Goal: Use online tool/utility: Utilize a website feature to perform a specific function

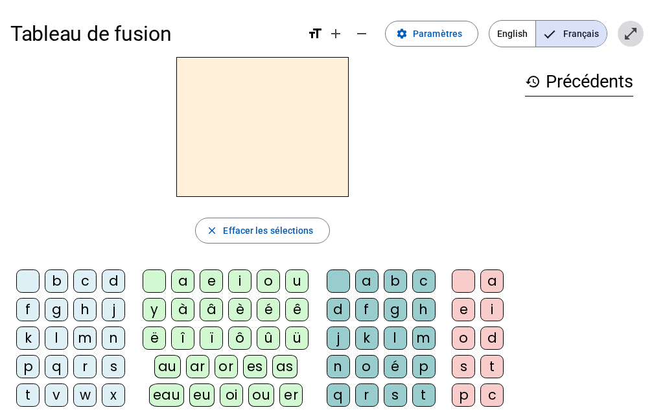
click at [632, 30] on mat-icon "open_in_full" at bounding box center [630, 34] width 16 height 16
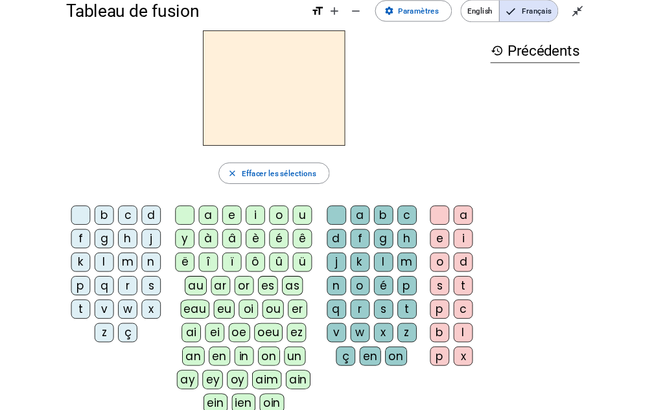
scroll to position [19, 0]
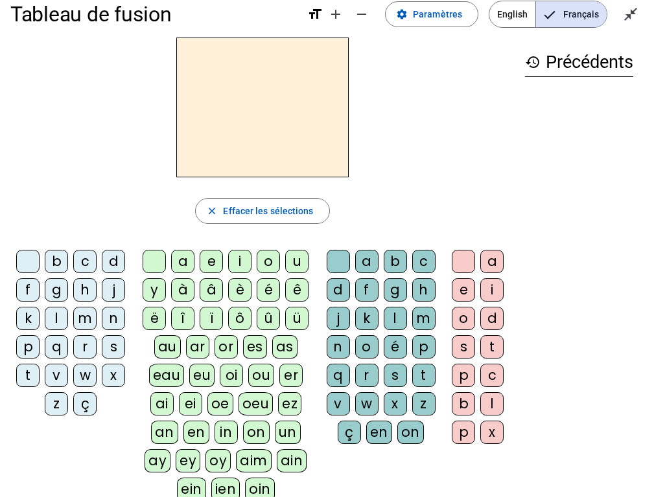
click at [59, 265] on div "b" at bounding box center [56, 261] width 23 height 23
click at [256, 381] on div "ou" at bounding box center [261, 375] width 26 height 23
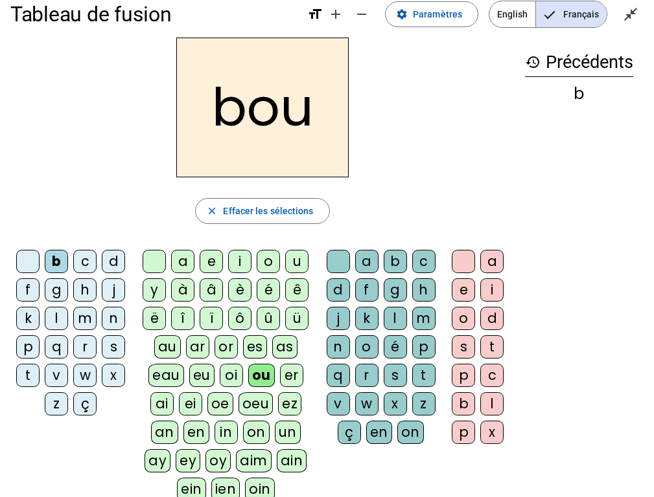
click at [363, 376] on div "r" at bounding box center [366, 375] width 23 height 23
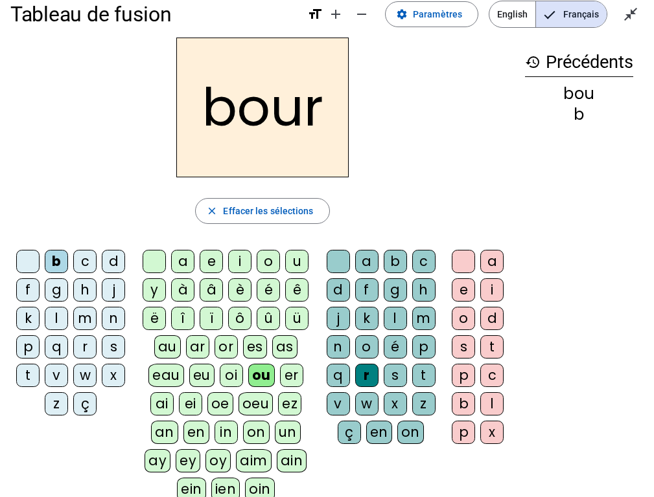
click at [462, 346] on div "s" at bounding box center [462, 347] width 23 height 23
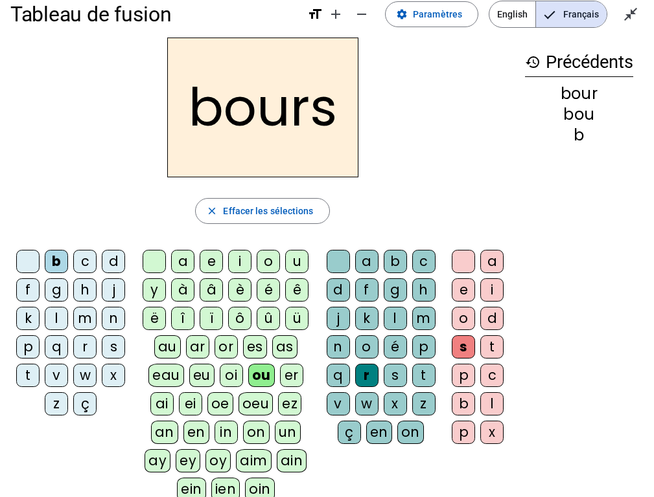
click at [81, 240] on div "bours close Effacer les sélections b c d f g h j k l m n p q r s t v w x z ç a …" at bounding box center [262, 346] width 504 height 617
click at [84, 247] on div "b c d f g h j k l m n p q r s t v w x z ç" at bounding box center [73, 335] width 126 height 181
click at [85, 255] on div "c" at bounding box center [84, 261] width 23 height 23
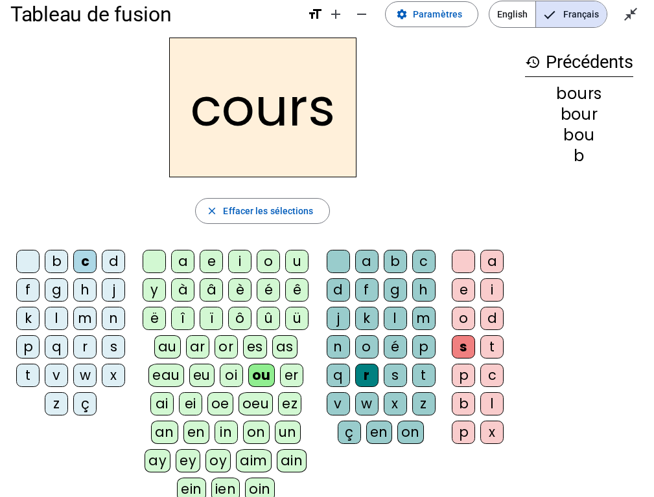
click at [25, 270] on div at bounding box center [27, 261] width 23 height 23
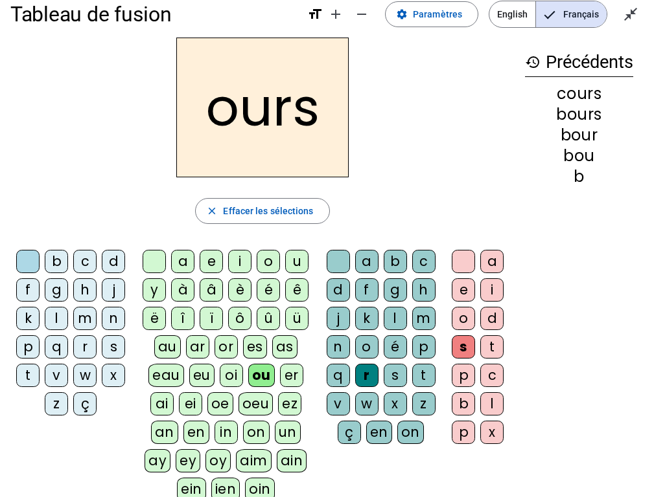
click at [26, 405] on div "b c d f g h j k l m n p q r s t v w x z ç" at bounding box center [74, 335] width 116 height 171
click at [28, 401] on div "b c d f g h j k l m n p q r s t v w x z ç" at bounding box center [74, 335] width 116 height 171
click at [28, 400] on div "b c d f g h j k l m n p q r s t v w x z ç" at bounding box center [74, 335] width 116 height 171
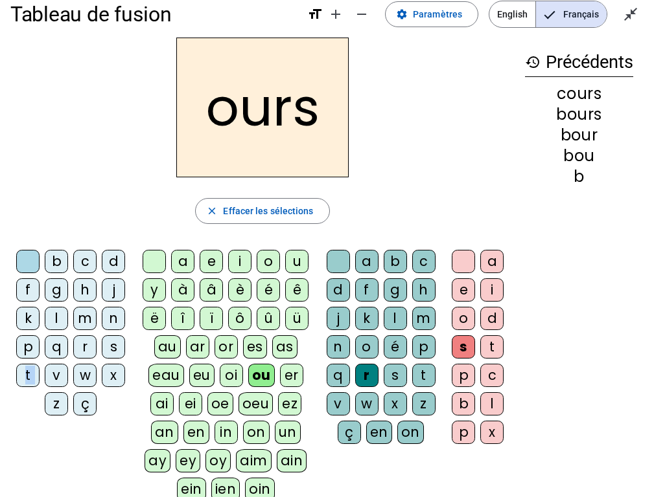
click at [26, 405] on div "b c d f g h j k l m n p q r s t v w x z ç" at bounding box center [74, 335] width 116 height 171
click at [30, 401] on div "b c d f g h j k l m n p q r s t v w x z ç" at bounding box center [74, 335] width 116 height 171
click at [27, 384] on div "t" at bounding box center [27, 375] width 23 height 23
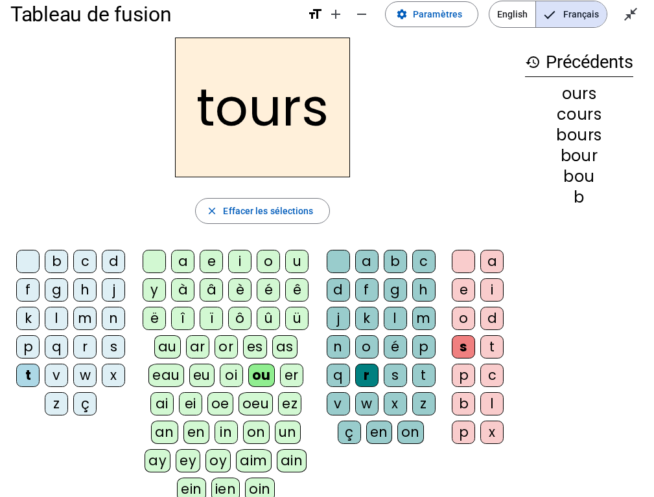
click at [29, 385] on div "t" at bounding box center [27, 375] width 23 height 23
click at [31, 385] on div "t" at bounding box center [27, 375] width 23 height 23
click at [464, 264] on div at bounding box center [462, 261] width 23 height 23
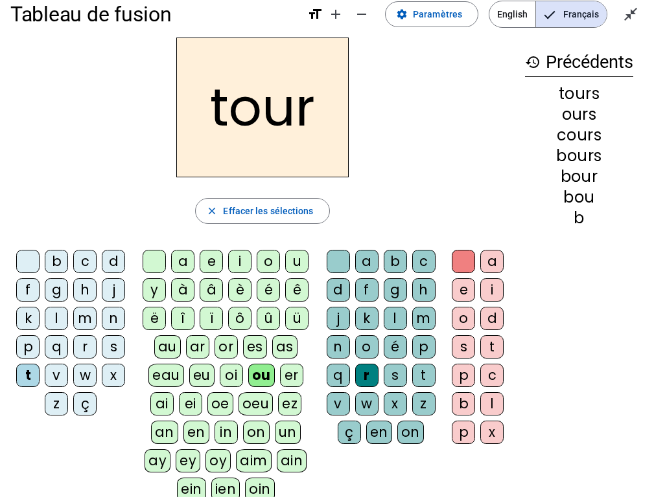
click at [27, 295] on div "f" at bounding box center [27, 290] width 23 height 23
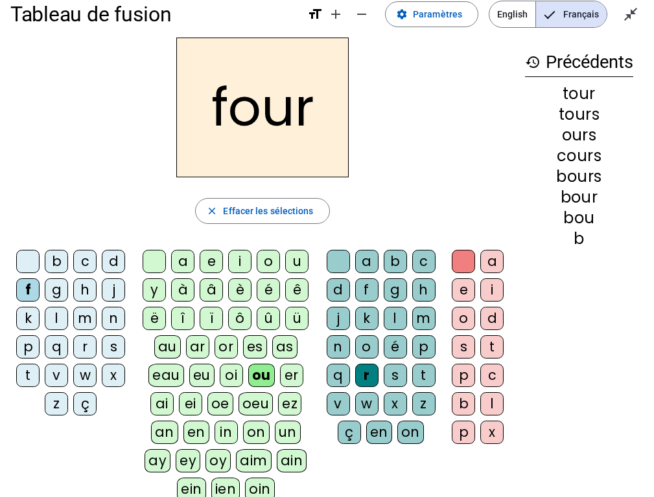
click at [113, 301] on div "j" at bounding box center [113, 290] width 23 height 23
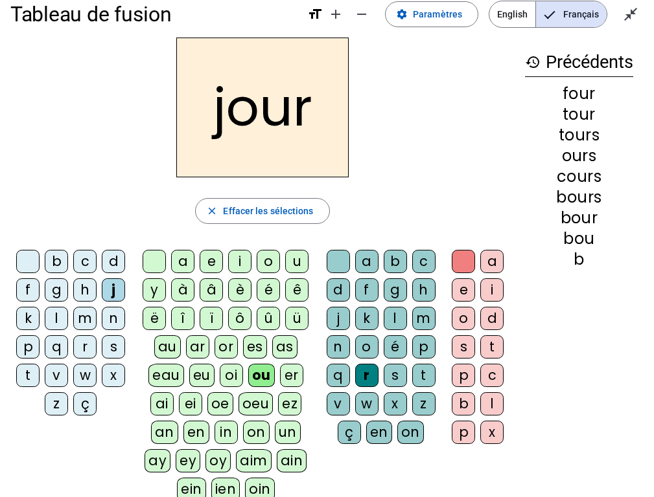
click at [87, 238] on div "jour close [PERSON_NAME] les sélections b c d f g h j k l m n p q r s t v w x z…" at bounding box center [262, 346] width 504 height 617
click at [84, 242] on div "jour close [PERSON_NAME] les sélections b c d f g h j k l m n p q r s t v w x z…" at bounding box center [262, 346] width 504 height 617
click at [82, 256] on div "c" at bounding box center [84, 261] width 23 height 23
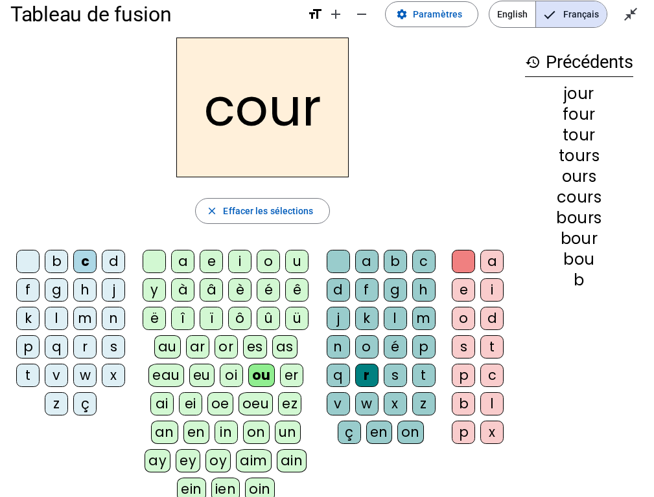
click at [82, 256] on div "c" at bounding box center [84, 261] width 23 height 23
click at [30, 369] on div "t" at bounding box center [27, 375] width 23 height 23
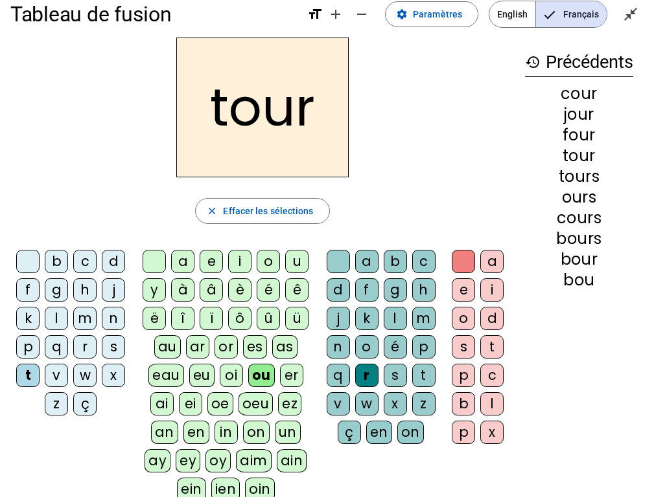
click at [28, 369] on div "t" at bounding box center [27, 375] width 23 height 23
click at [28, 355] on div "p" at bounding box center [27, 347] width 23 height 23
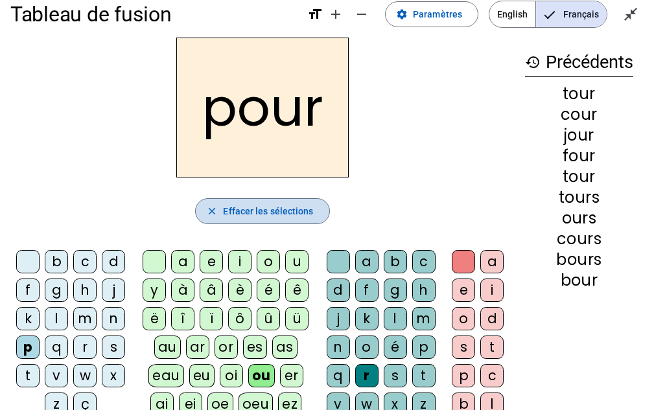
click at [290, 204] on span "Effacer les sélections" at bounding box center [268, 211] width 90 height 16
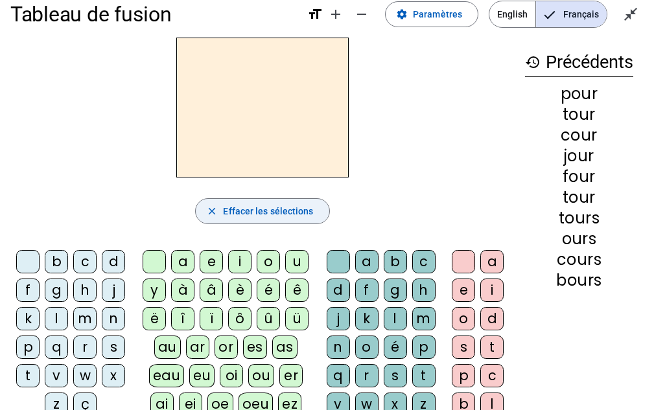
click at [208, 205] on mat-icon "close" at bounding box center [212, 211] width 12 height 12
